Goal: Information Seeking & Learning: Learn about a topic

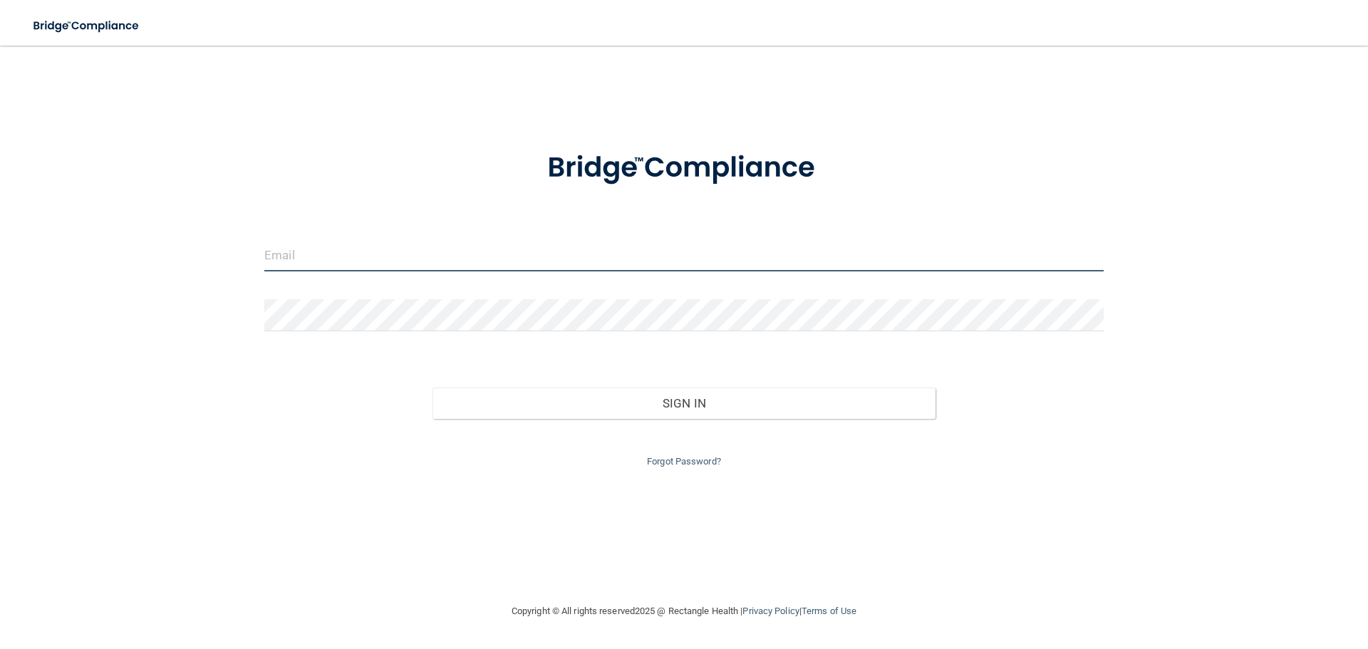
click at [392, 246] on input "email" at bounding box center [683, 255] width 839 height 32
type input "[EMAIL_ADDRESS][DOMAIN_NAME]"
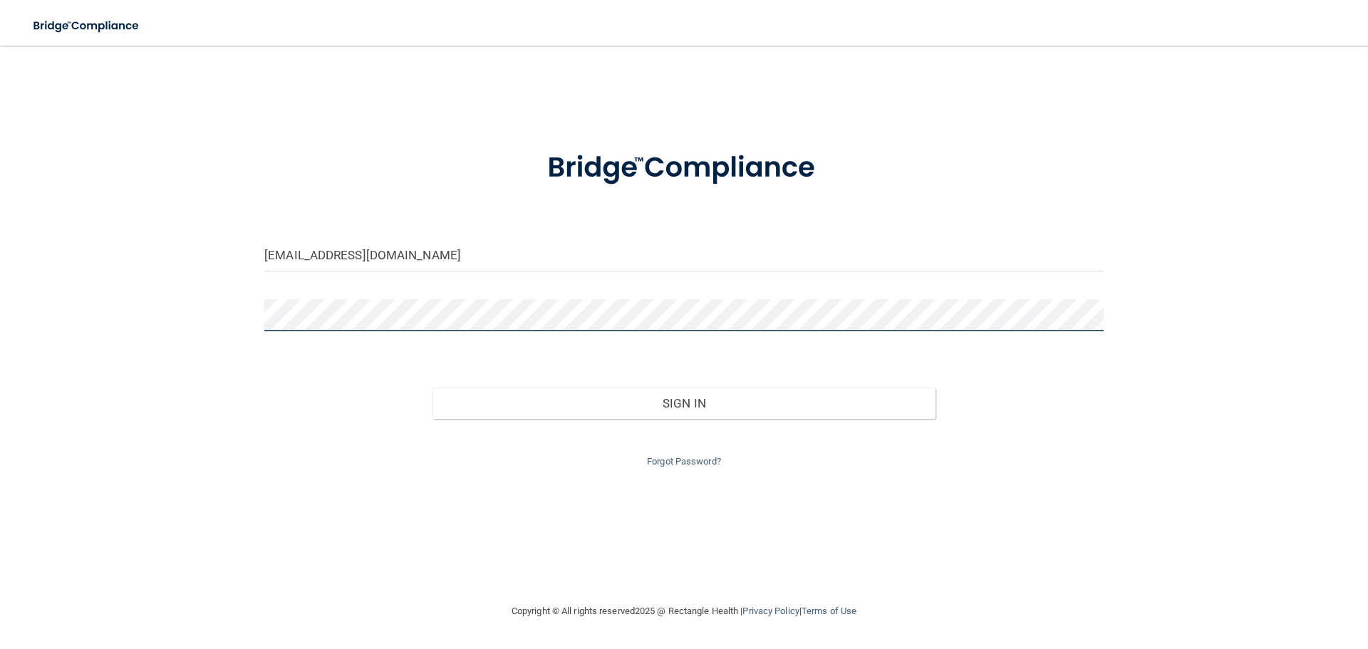
click at [433, 388] on button "Sign In" at bounding box center [685, 403] width 504 height 31
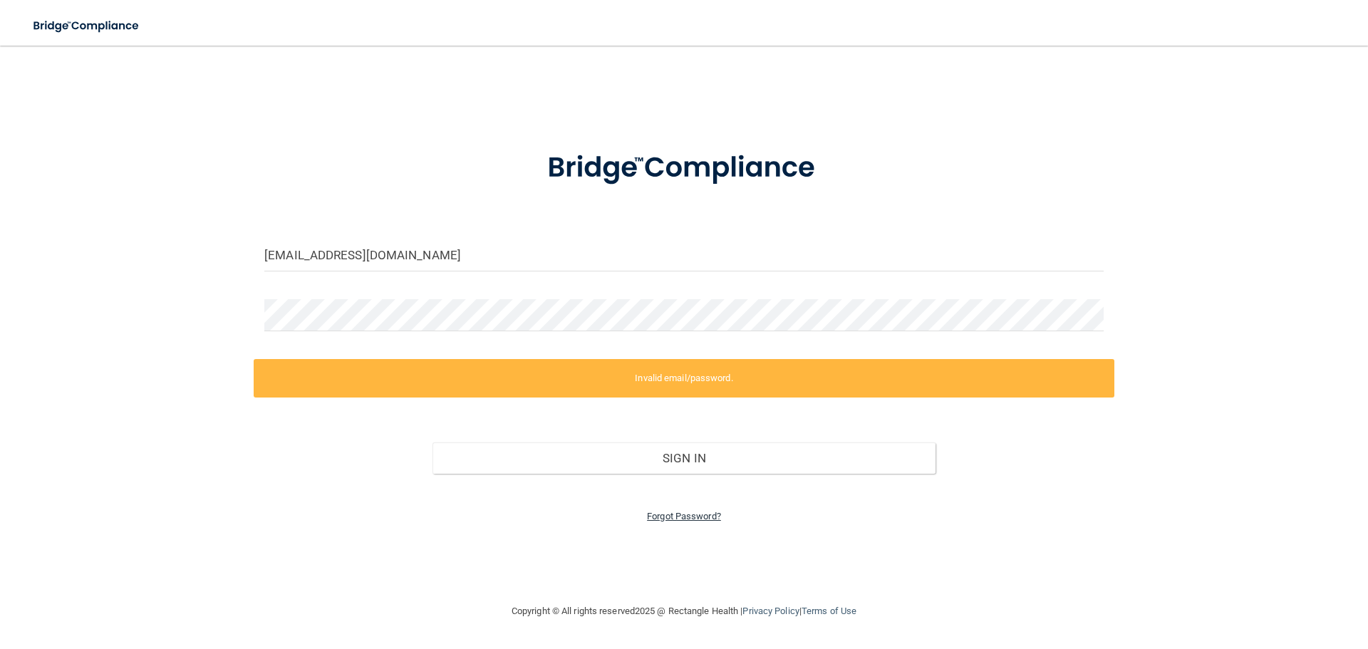
click at [681, 519] on link "Forgot Password?" at bounding box center [684, 516] width 74 height 11
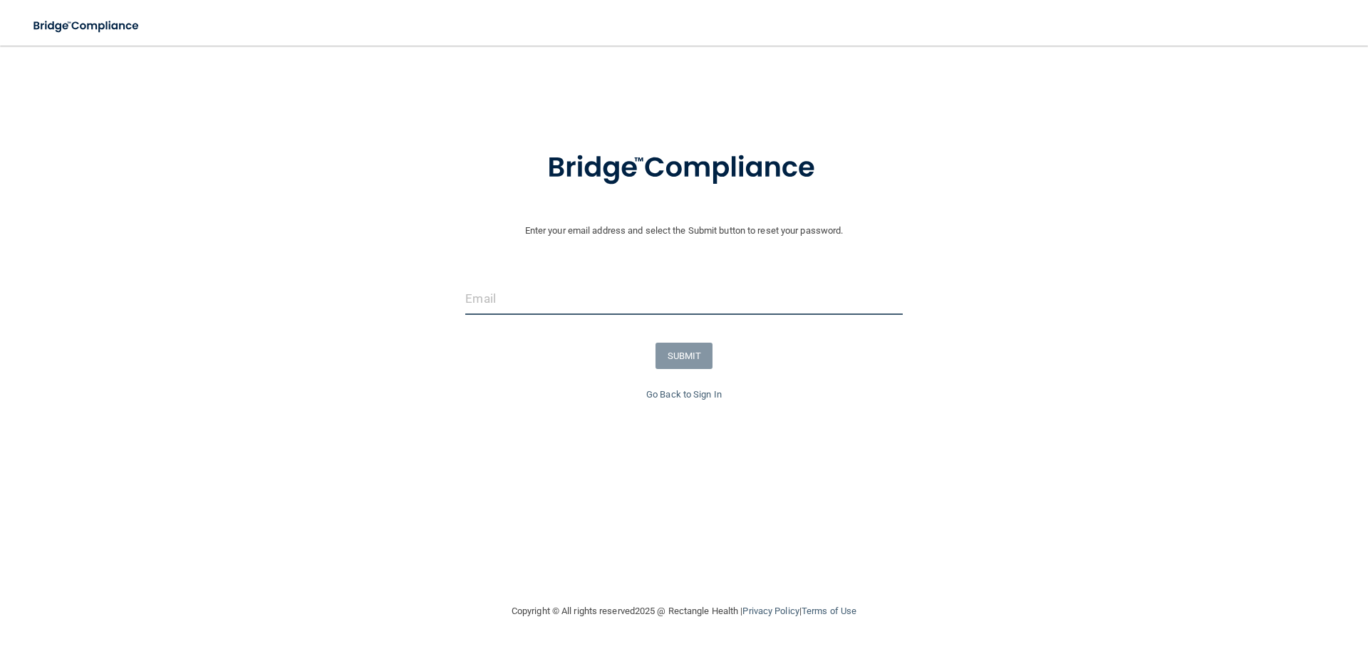
click at [579, 296] on input "email" at bounding box center [683, 299] width 437 height 32
type input "[EMAIL_ADDRESS][DOMAIN_NAME]"
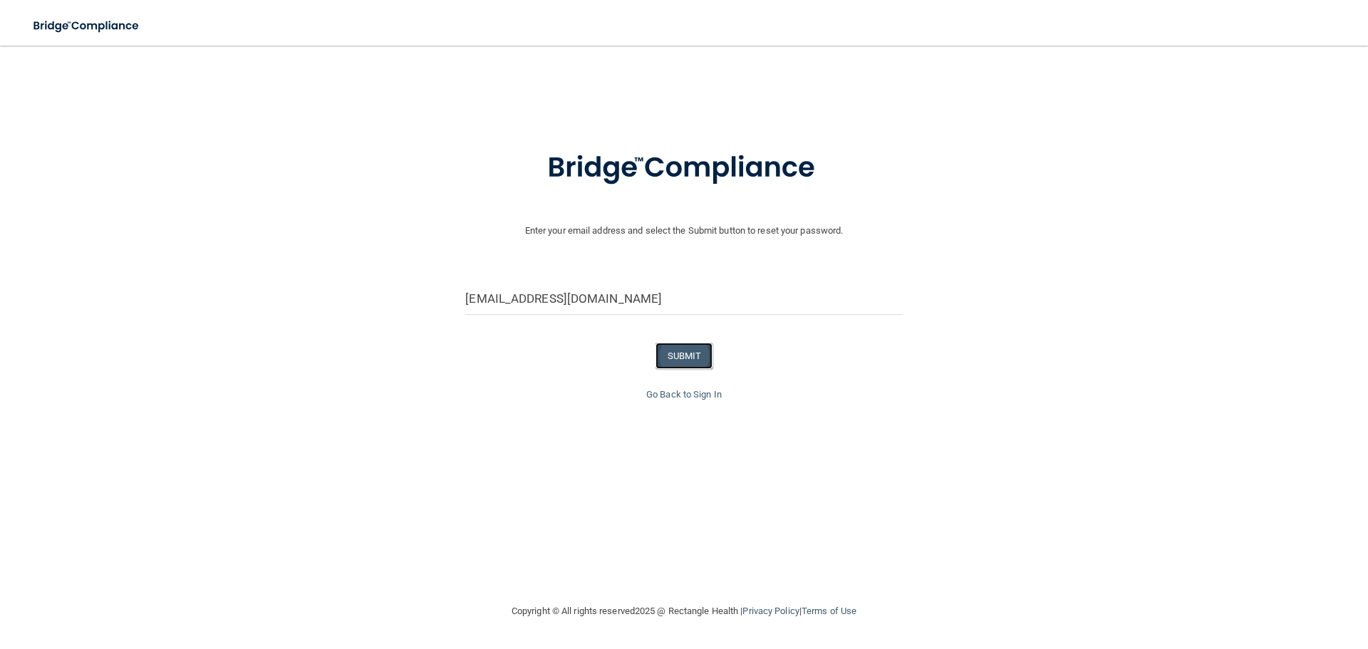
click at [696, 359] on button "SUBMIT" at bounding box center [685, 356] width 58 height 26
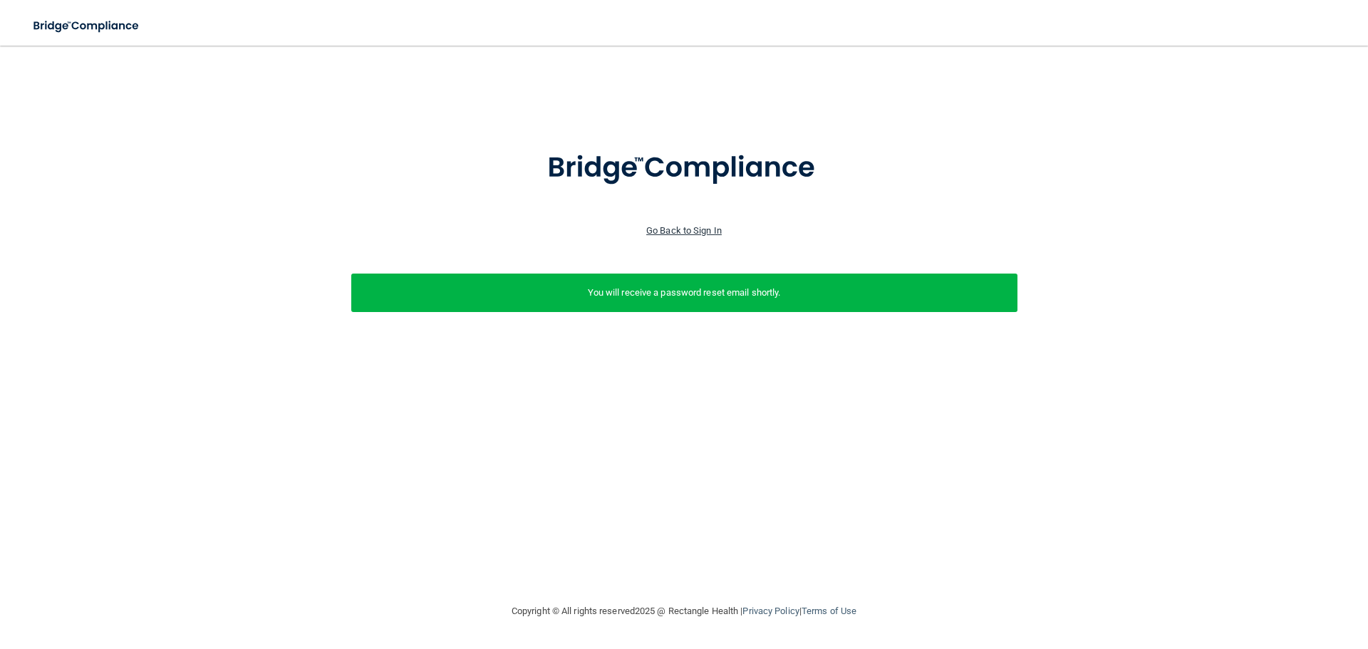
click at [676, 228] on link "Go Back to Sign In" at bounding box center [684, 230] width 76 height 11
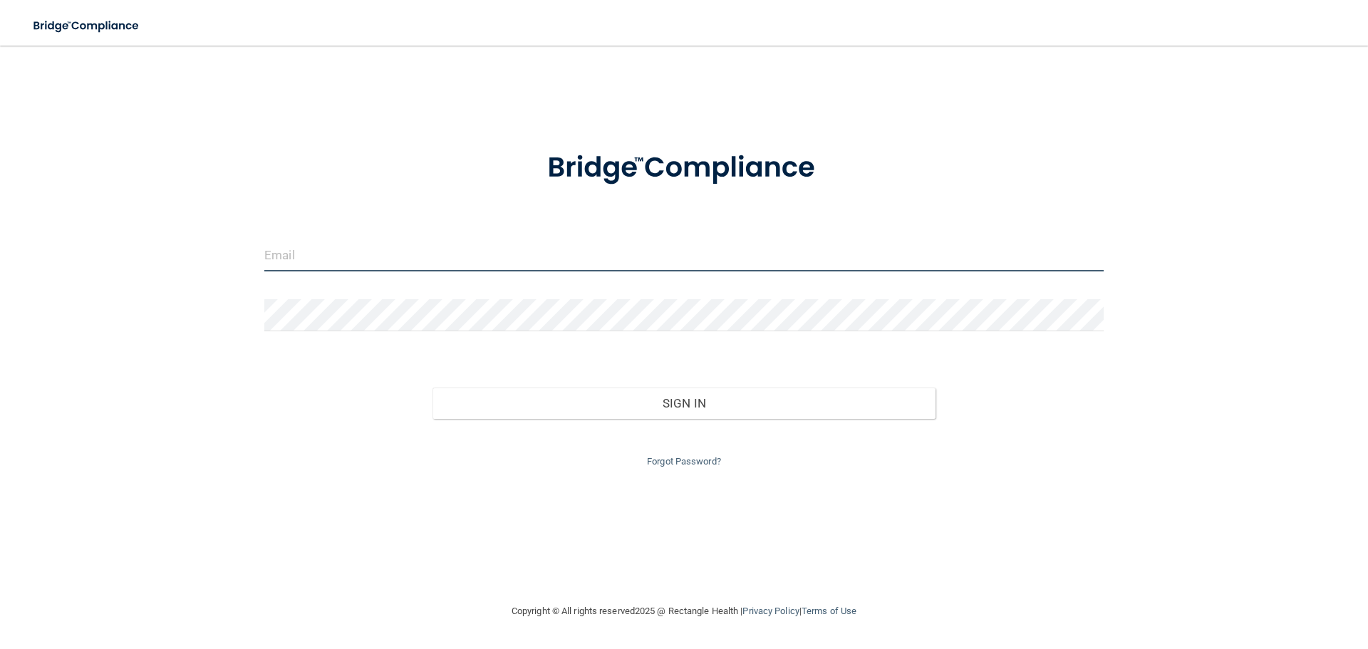
click at [477, 258] on input "email" at bounding box center [683, 255] width 839 height 32
type input "[EMAIL_ADDRESS][DOMAIN_NAME]"
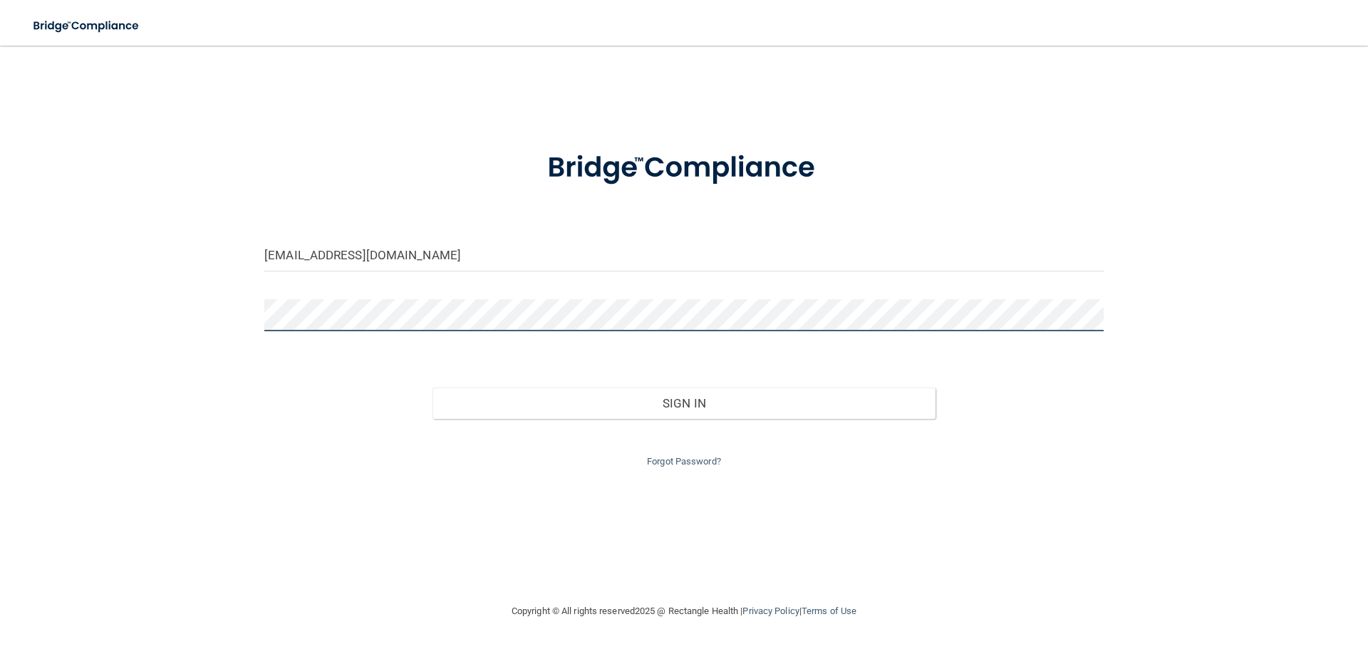
click at [433, 388] on button "Sign In" at bounding box center [685, 403] width 504 height 31
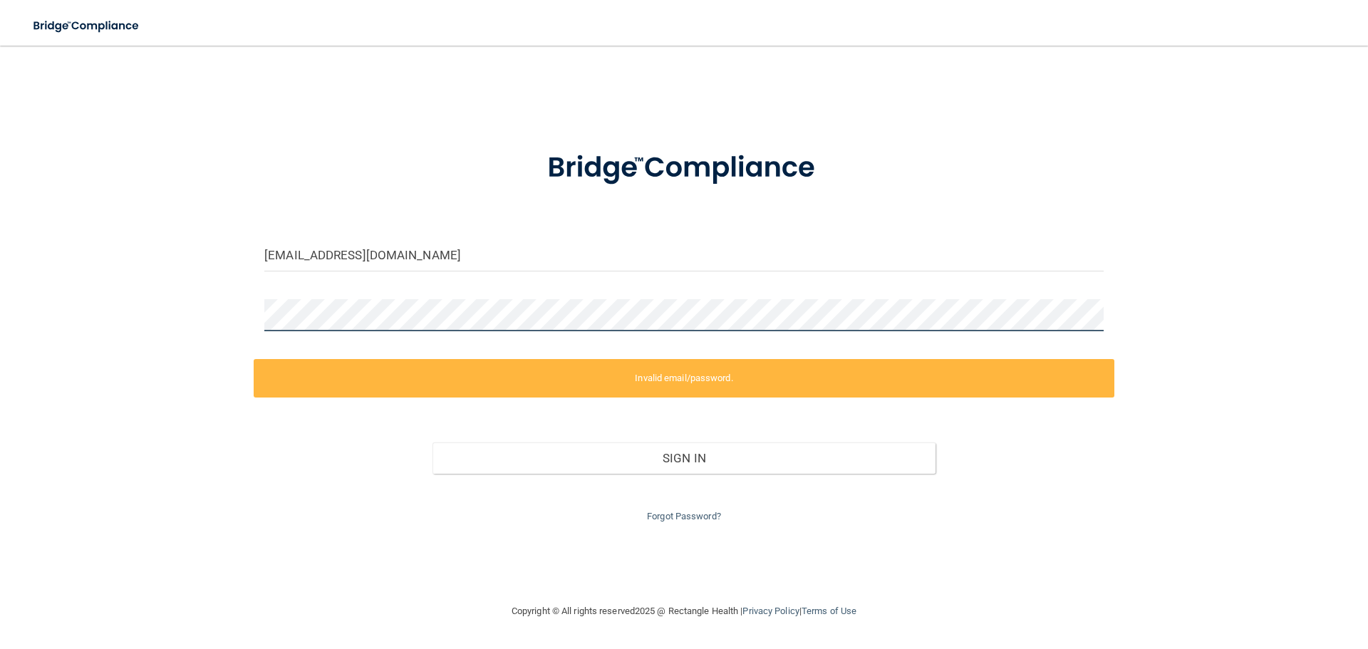
click at [29, 333] on div "ellavator3@gmail.com Invalid email/password. You don't have permission to acces…" at bounding box center [684, 324] width 1311 height 529
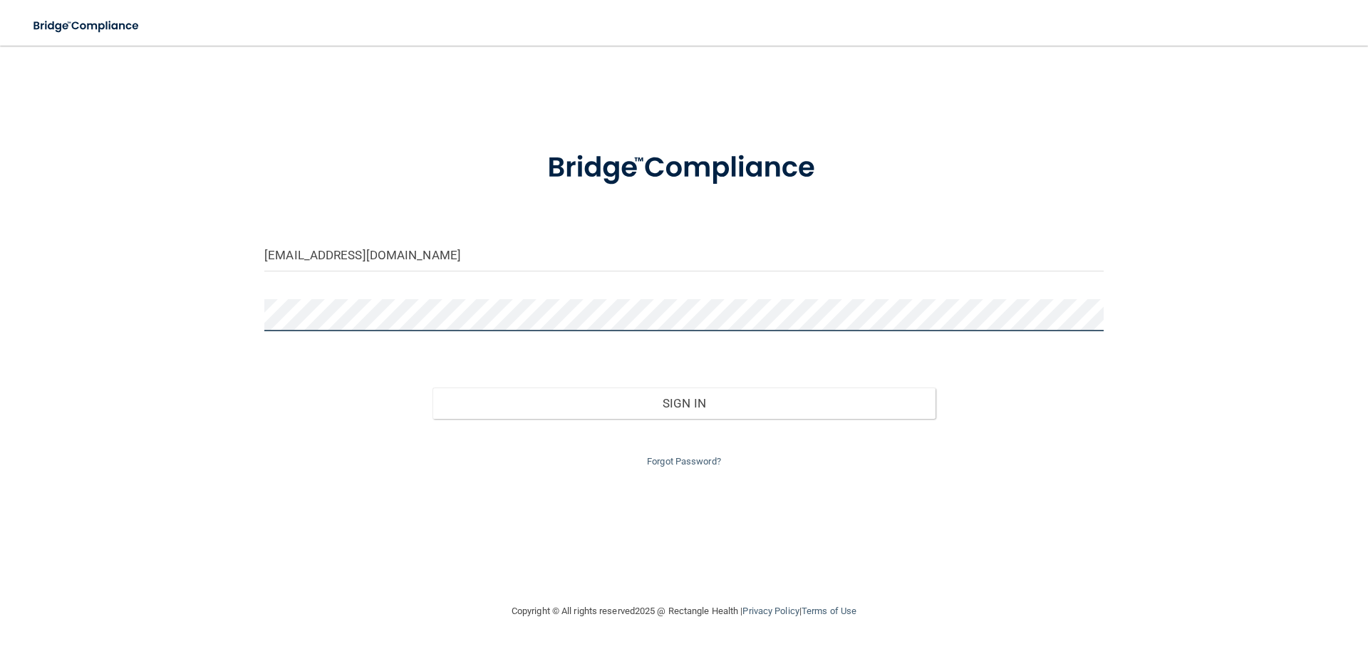
click at [433, 388] on button "Sign In" at bounding box center [685, 403] width 504 height 31
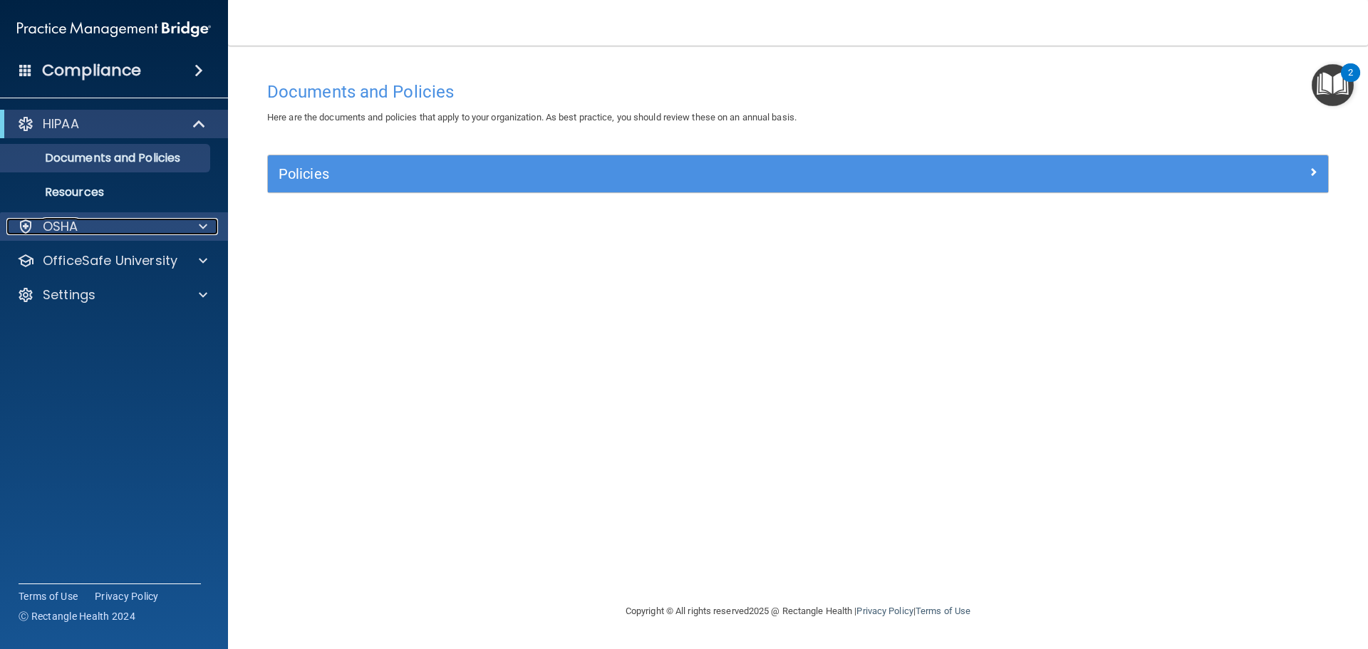
click at [125, 220] on div "OSHA" at bounding box center [94, 226] width 177 height 17
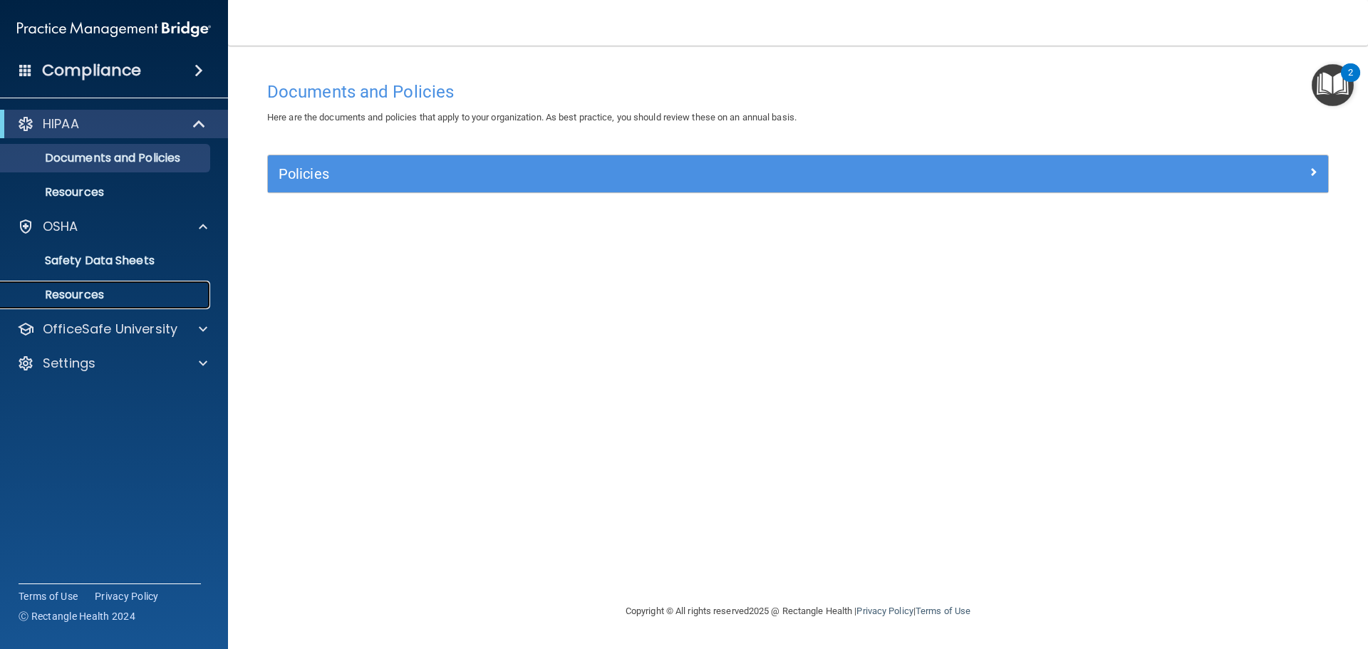
click at [115, 292] on p "Resources" at bounding box center [106, 295] width 195 height 14
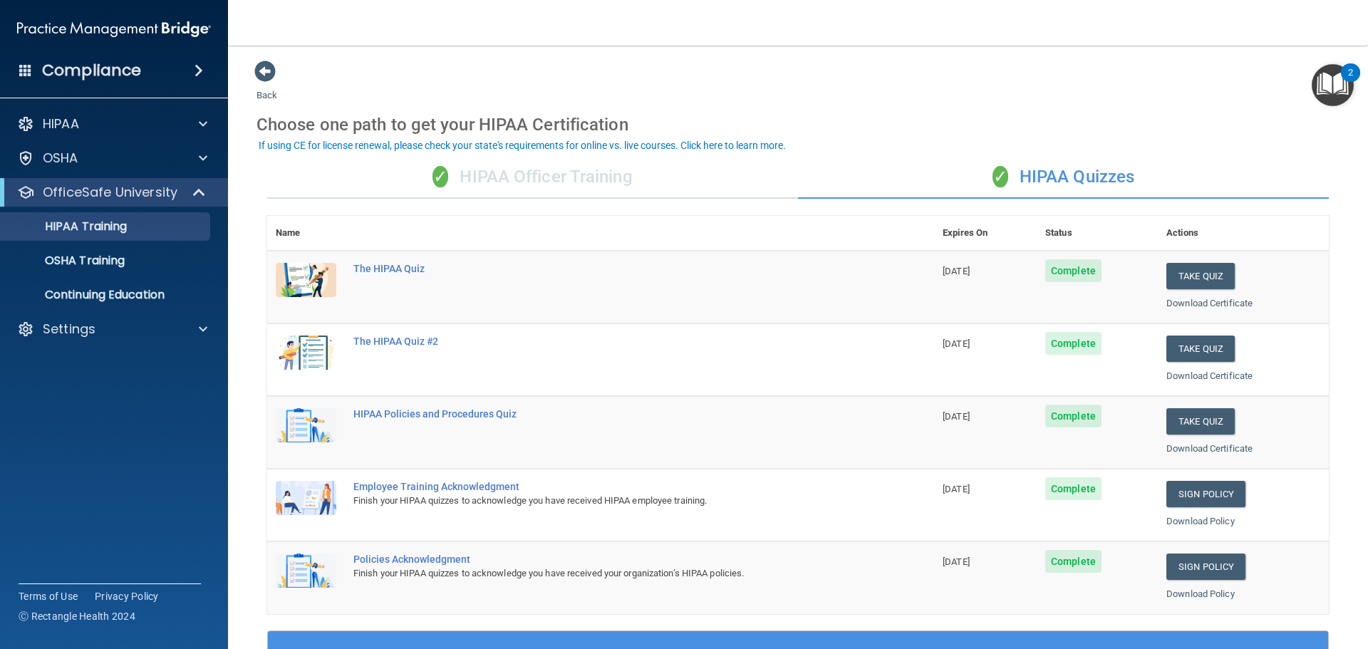
click at [541, 170] on div "✓ HIPAA Officer Training" at bounding box center [532, 177] width 531 height 43
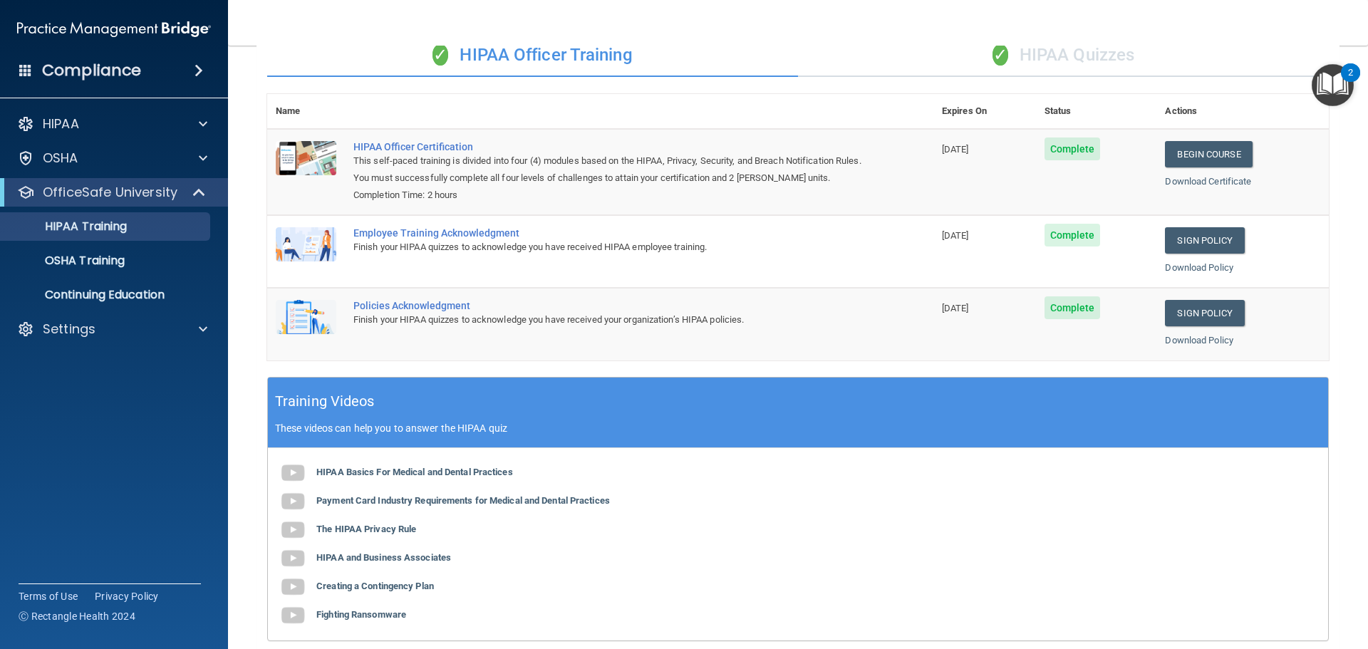
scroll to position [8, 0]
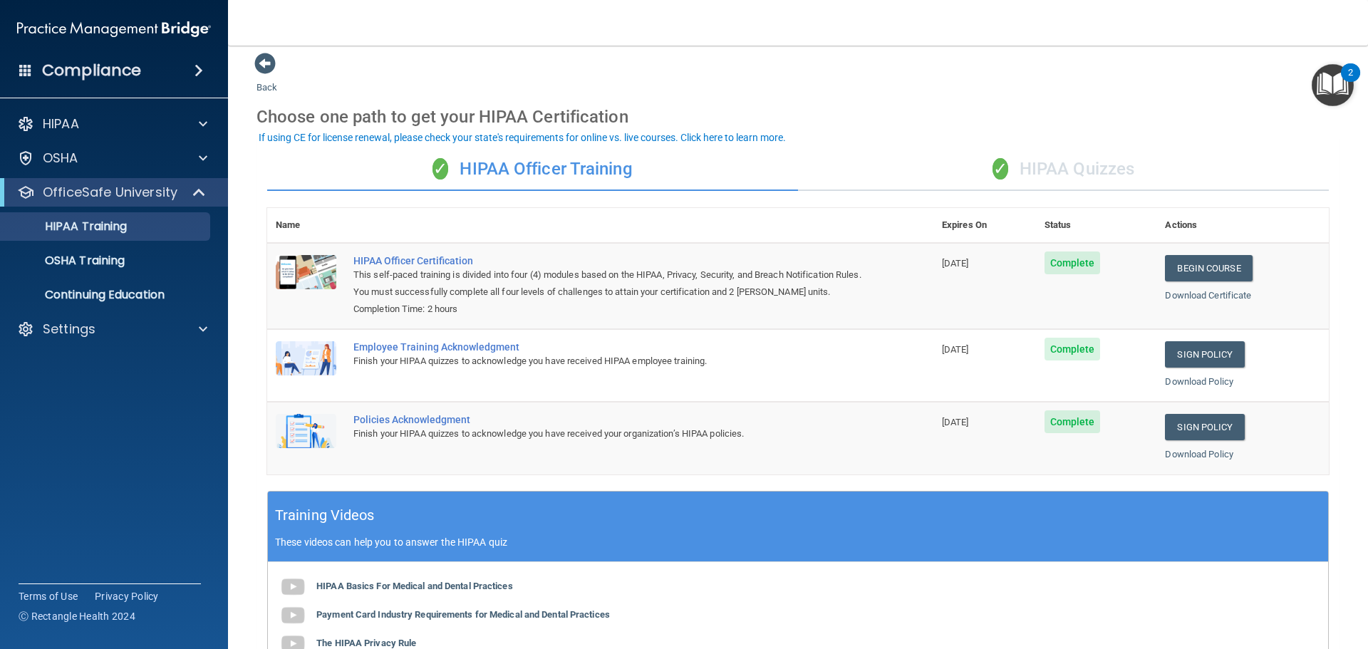
click at [1092, 156] on div "✓ HIPAA Quizzes" at bounding box center [1063, 169] width 531 height 43
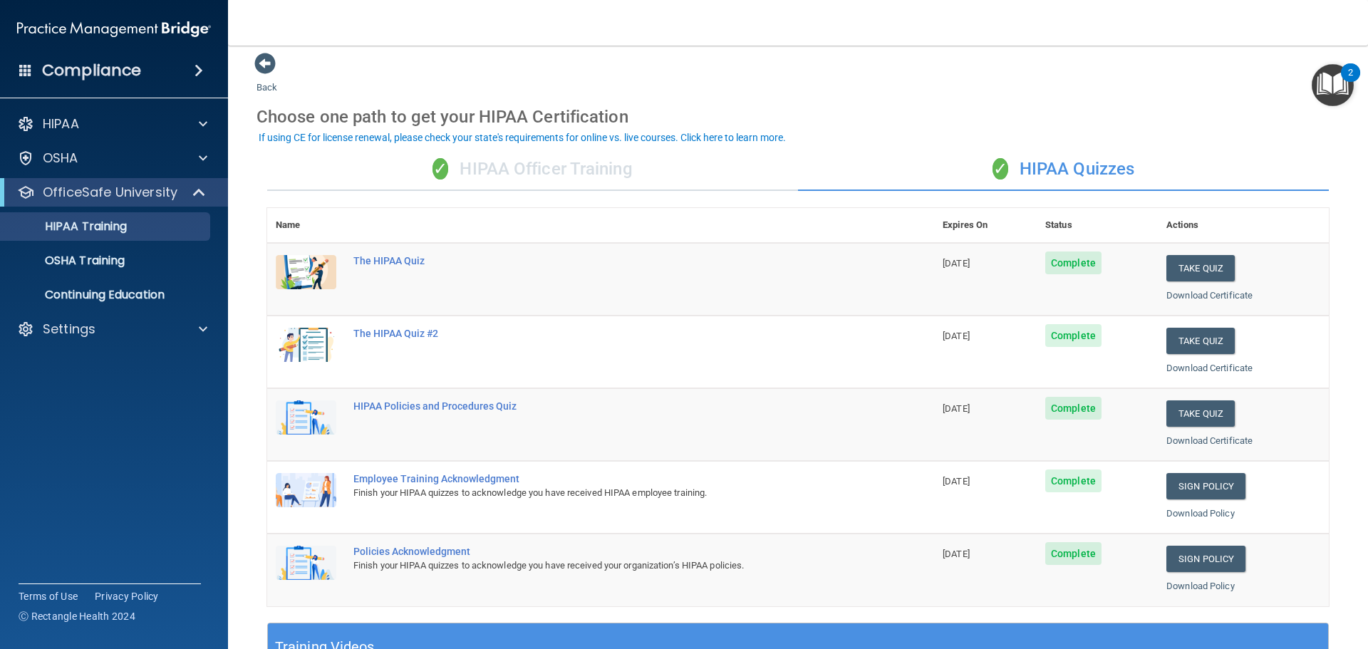
click at [1089, 170] on div "✓ HIPAA Quizzes" at bounding box center [1063, 169] width 531 height 43
